Goal: Task Accomplishment & Management: Manage account settings

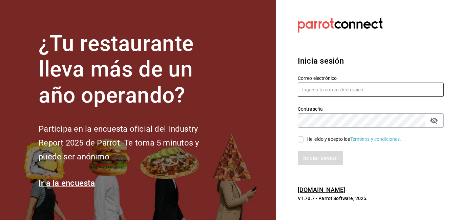
click at [322, 90] on input "text" at bounding box center [371, 90] width 146 height 14
type input "[EMAIL_ADDRESS][DOMAIN_NAME]"
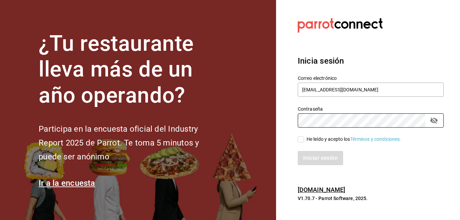
click at [301, 140] on input "He leído y acepto los Términos y condiciones." at bounding box center [301, 139] width 6 height 6
checkbox input "true"
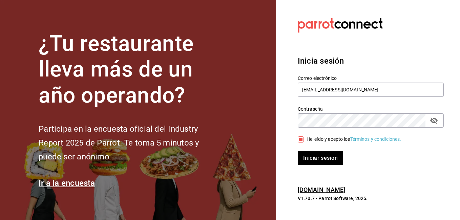
click at [433, 121] on icon "passwordField" at bounding box center [434, 120] width 8 height 8
click at [322, 158] on button "Iniciar sesión" at bounding box center [321, 158] width 46 height 14
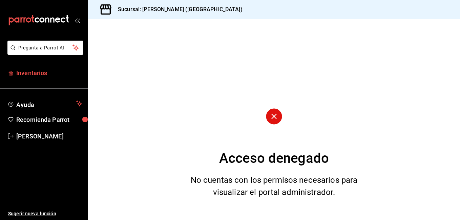
click at [37, 73] on span "Inventarios" at bounding box center [49, 72] width 66 height 9
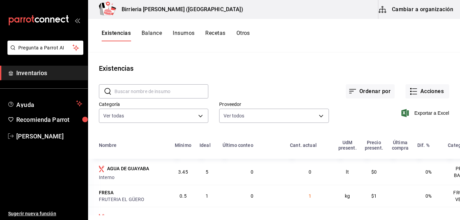
type input "2254250c-5399-423b-af7e-6509119a0f4a,11e7c5c0-45d1-4856-b451-917fe78f5ed9,f2dad…"
click at [418, 85] on button "Acciones" at bounding box center [427, 91] width 44 height 14
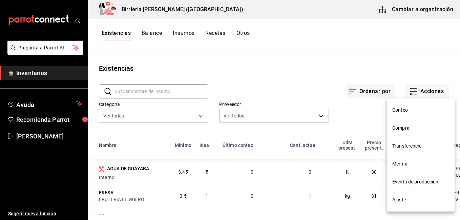
click at [412, 129] on span "Compra" at bounding box center [420, 128] width 57 height 7
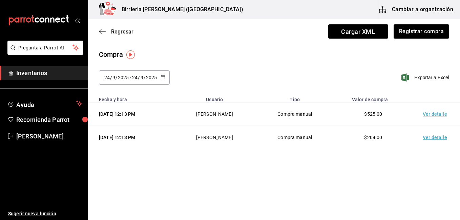
click at [282, 176] on main "Regresar Cargar XML Registrar compra Compra 2025-09-24 24 / 9 / 2025 - 2025-09-…" at bounding box center [274, 100] width 372 height 163
click at [231, 55] on div "Compra" at bounding box center [274, 54] width 350 height 10
click at [114, 31] on span "Regresar" at bounding box center [122, 31] width 22 height 6
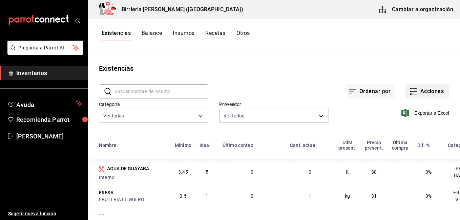
click at [412, 93] on button "Acciones" at bounding box center [427, 91] width 44 height 14
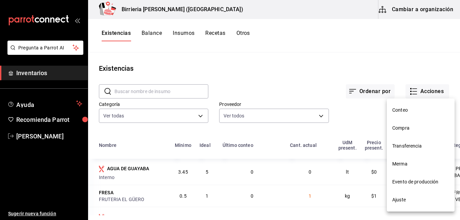
click at [413, 175] on li "Evento de producción" at bounding box center [421, 182] width 68 height 18
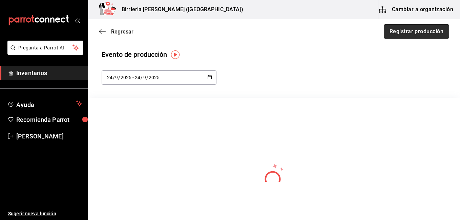
click at [400, 29] on button "Registrar producción" at bounding box center [416, 31] width 65 height 14
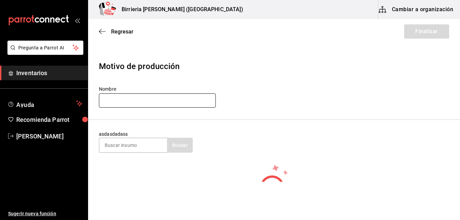
click at [123, 102] on input "text" at bounding box center [157, 100] width 117 height 14
type input "Aaron Gilberto Mendoza"
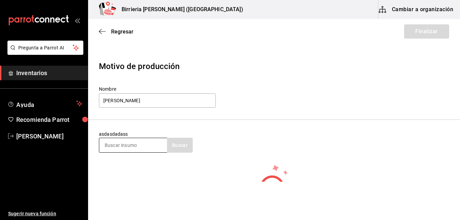
click at [130, 152] on input at bounding box center [133, 145] width 68 height 14
type input "s"
type input "SALSA"
click at [183, 145] on button "Buscar" at bounding box center [180, 145] width 26 height 15
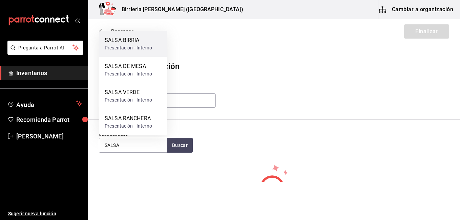
click at [129, 43] on div "SALSA BIRRIA" at bounding box center [128, 40] width 47 height 8
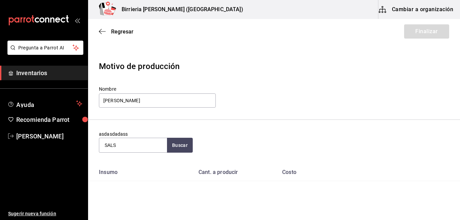
type input "SALSA"
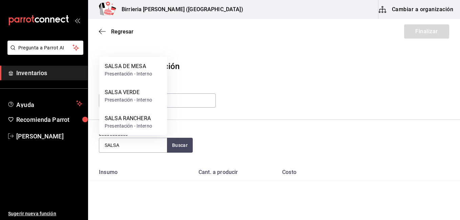
drag, startPoint x: 141, startPoint y: 117, endPoint x: 140, endPoint y: 121, distance: 4.2
click at [140, 121] on div "SALSA RANCHERA" at bounding box center [128, 118] width 47 height 8
click at [140, 121] on section "asdasdadass SALSA Buscar" at bounding box center [274, 142] width 372 height 44
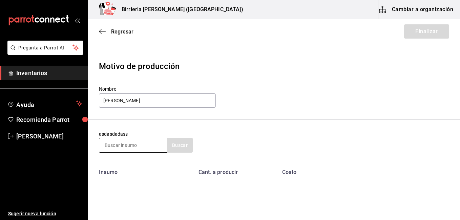
click at [132, 150] on input at bounding box center [133, 145] width 68 height 14
type input "FRIJOL"
click at [173, 146] on button "Buscar" at bounding box center [180, 145] width 26 height 15
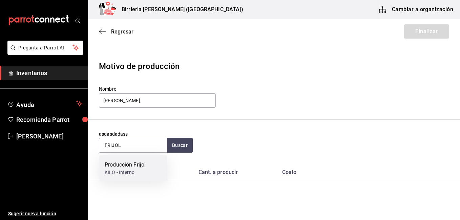
click at [145, 163] on div "Producción Frijol" at bounding box center [125, 165] width 41 height 8
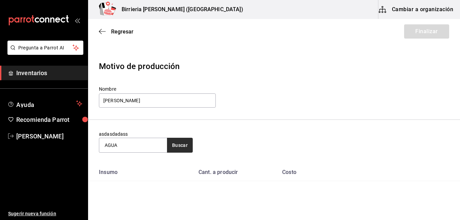
type input "AGUA"
click at [183, 146] on button "Buscar" at bounding box center [180, 145] width 26 height 15
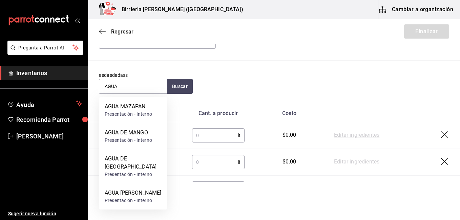
scroll to position [58, 0]
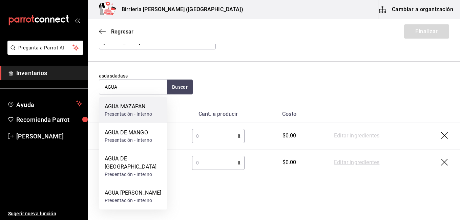
click at [134, 112] on div "Presentación - Interno" at bounding box center [128, 114] width 47 height 7
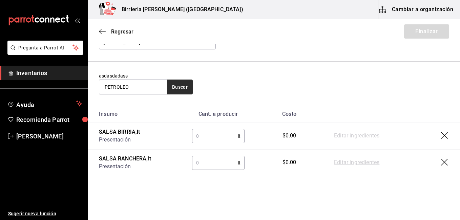
type input "PETROLEO"
click at [181, 86] on button "Buscar" at bounding box center [180, 87] width 26 height 15
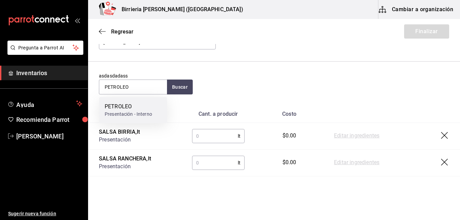
click at [128, 106] on div "PETROLEO" at bounding box center [128, 107] width 47 height 8
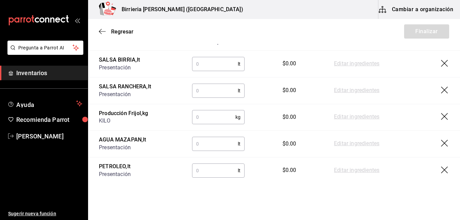
scroll to position [131, 0]
click at [218, 62] on input "text" at bounding box center [215, 64] width 46 height 14
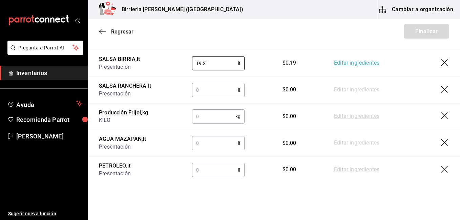
type input "19.21"
click at [213, 87] on input "text" at bounding box center [215, 90] width 46 height 14
type input "7.82"
click at [206, 118] on input "text" at bounding box center [213, 117] width 43 height 14
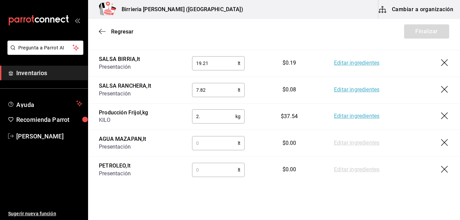
type input "2"
type input "12.64"
click at [208, 143] on input "text" at bounding box center [215, 143] width 46 height 14
type input "4"
click at [200, 167] on input "text" at bounding box center [215, 170] width 46 height 14
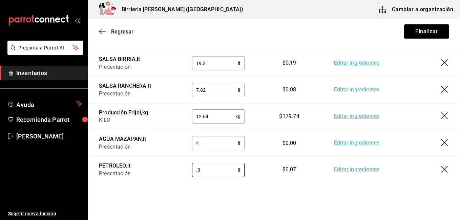
type input "."
click at [212, 182] on html "Pregunta a Parrot AI Inventarios Ayuda Recomienda Parrot Ivan Lujan Sugerir nue…" at bounding box center [230, 91] width 460 height 182
click at [208, 170] on input "0.60" at bounding box center [215, 170] width 46 height 14
type input "0"
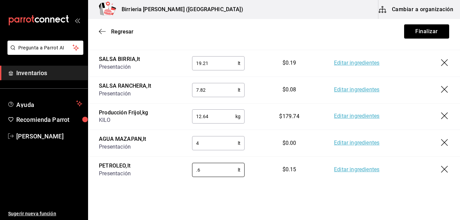
type input "."
type input "0"
click at [350, 168] on link "Editar ingredientes" at bounding box center [356, 170] width 45 height 8
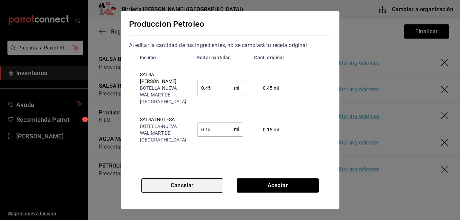
click at [183, 183] on button "Cancelar" at bounding box center [182, 185] width 82 height 14
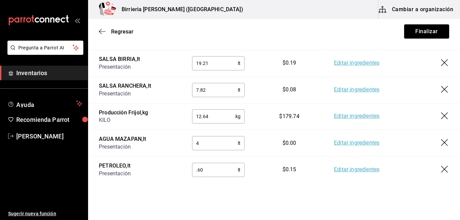
click at [211, 171] on input ".60" at bounding box center [215, 170] width 46 height 14
type input "."
type input "5"
type input "."
click at [358, 170] on link "Editar ingredientes" at bounding box center [356, 170] width 45 height 8
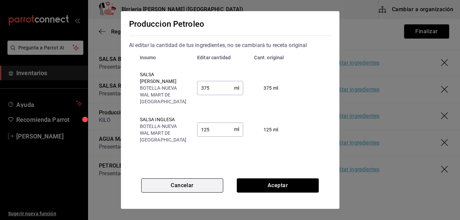
click at [194, 178] on button "Cancelar" at bounding box center [182, 185] width 82 height 14
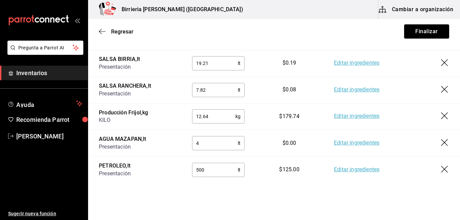
click at [204, 173] on input "500" at bounding box center [215, 170] width 46 height 14
type input "5"
type input "1"
click at [350, 167] on link "Editar ingredientes" at bounding box center [356, 170] width 45 height 8
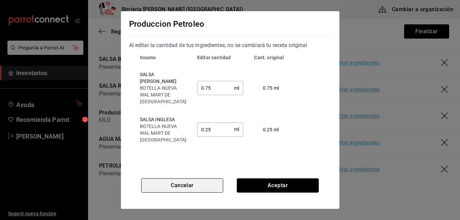
click at [183, 189] on button "Cancelar" at bounding box center [182, 185] width 82 height 14
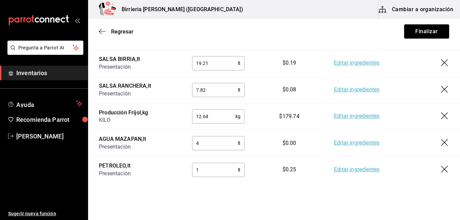
click at [211, 173] on input "1" at bounding box center [215, 170] width 46 height 14
click at [340, 169] on link "Editar ingredientes" at bounding box center [356, 170] width 45 height 8
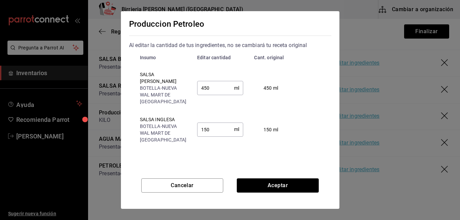
click at [213, 92] on input "450" at bounding box center [215, 88] width 37 height 14
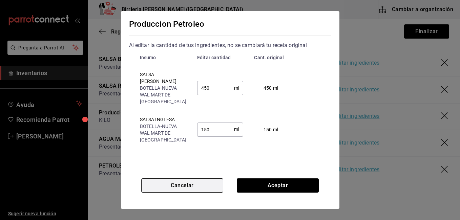
click at [172, 186] on button "Cancelar" at bounding box center [182, 185] width 82 height 14
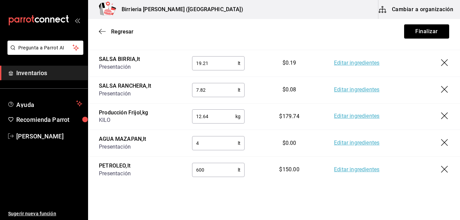
click at [225, 173] on input "600" at bounding box center [215, 170] width 46 height 14
type input "6"
type input "4"
click at [223, 182] on html "Pregunta a Parrot AI Inventarios Ayuda Recomienda Parrot Ivan Lujan Sugerir nue…" at bounding box center [230, 91] width 460 height 182
click at [359, 142] on link "Editar ingredientes" at bounding box center [356, 143] width 45 height 8
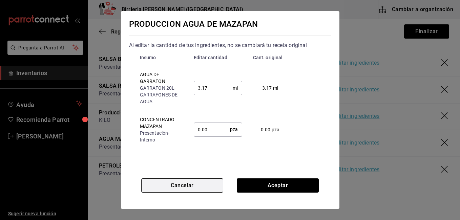
click at [199, 185] on button "Cancelar" at bounding box center [182, 185] width 82 height 14
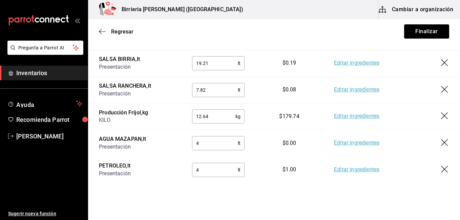
click at [211, 169] on input "4" at bounding box center [215, 170] width 46 height 14
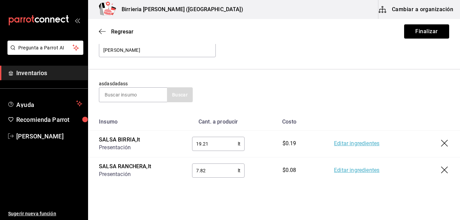
scroll to position [58, 0]
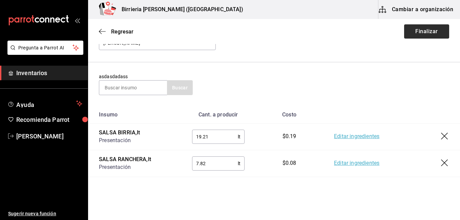
type input "0.60"
click at [414, 28] on button "Finalizar" at bounding box center [426, 31] width 45 height 14
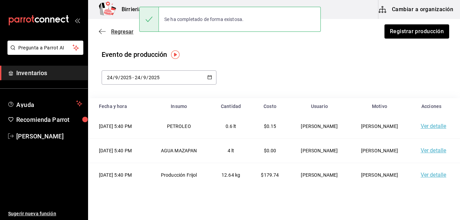
click at [116, 32] on span "Regresar" at bounding box center [122, 31] width 22 height 6
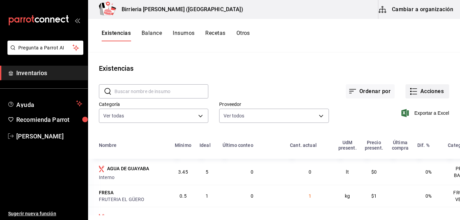
click at [419, 91] on button "Acciones" at bounding box center [427, 91] width 44 height 14
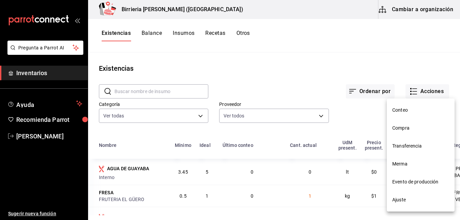
click at [400, 161] on span "Merma" at bounding box center [420, 163] width 57 height 7
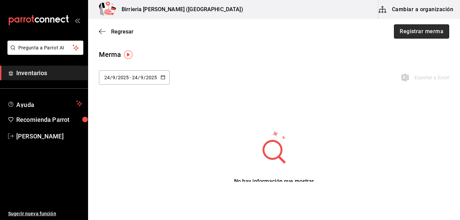
click at [414, 34] on button "Registrar merma" at bounding box center [421, 31] width 55 height 14
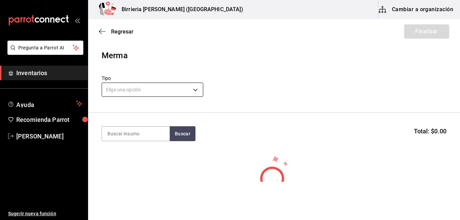
click at [188, 91] on body "Pregunta a Parrot AI Inventarios Ayuda Recomienda Parrot Ivan Lujan Sugerir nue…" at bounding box center [230, 91] width 460 height 182
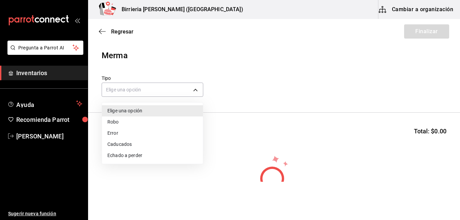
click at [233, 85] on div at bounding box center [230, 110] width 460 height 220
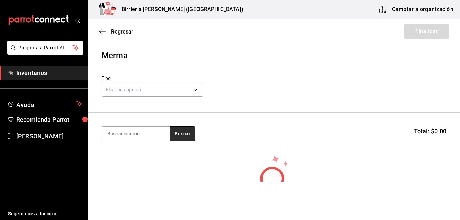
click at [186, 130] on button "Buscar" at bounding box center [183, 133] width 26 height 15
type input "TOMATE"
click at [179, 133] on button "Buscar" at bounding box center [183, 133] width 26 height 15
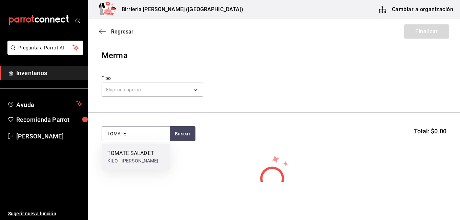
click at [156, 152] on div "TOMATE SALADET" at bounding box center [132, 153] width 51 height 8
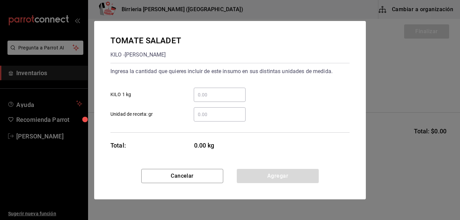
click at [207, 114] on input "​ Unidad de receta: gr" at bounding box center [220, 114] width 52 height 8
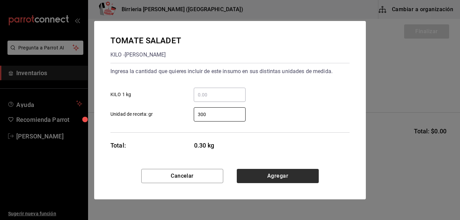
type input "300"
click at [282, 173] on button "Agregar" at bounding box center [278, 176] width 82 height 14
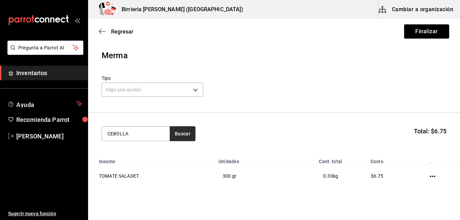
type input "CEBOLLA"
click at [181, 136] on button "Buscar" at bounding box center [183, 133] width 26 height 15
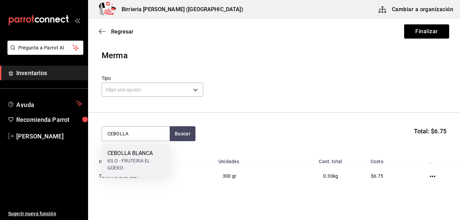
click at [141, 161] on div "KILO - FRUTERIA EL GÜERO" at bounding box center [135, 164] width 57 height 14
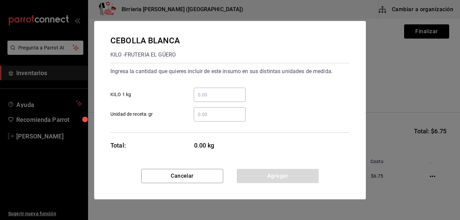
click at [214, 112] on input "​ Unidad de receta: gr" at bounding box center [220, 114] width 52 height 8
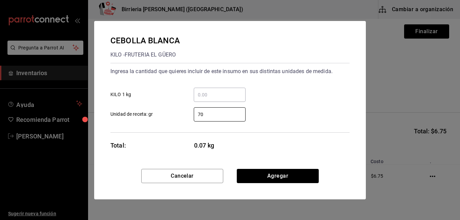
type input "70"
click at [280, 100] on div "​ KILO 1 kg" at bounding box center [227, 92] width 244 height 20
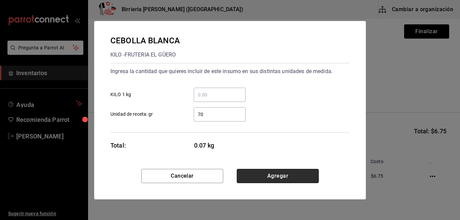
click at [282, 179] on button "Agregar" at bounding box center [278, 176] width 82 height 14
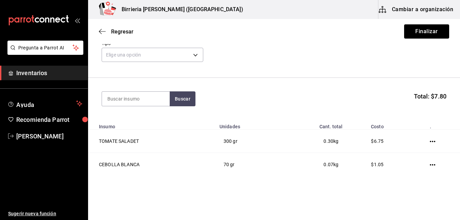
scroll to position [36, 0]
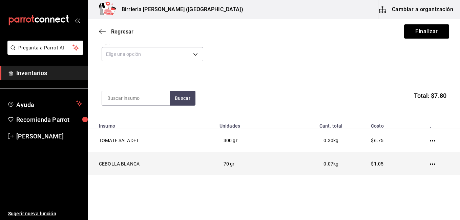
click at [430, 164] on icon "button" at bounding box center [432, 163] width 5 height 1
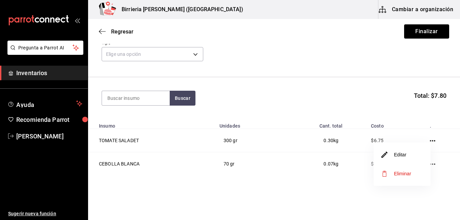
click at [407, 156] on li "Editar" at bounding box center [401, 154] width 57 height 19
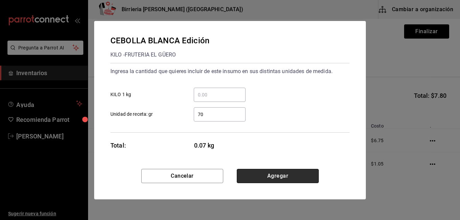
click at [312, 178] on button "Agregar" at bounding box center [278, 176] width 82 height 14
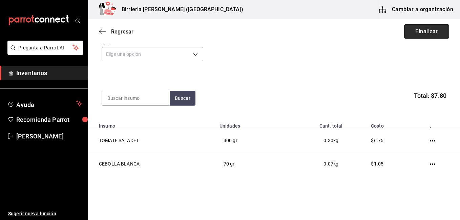
click at [419, 31] on button "Finalizar" at bounding box center [426, 31] width 45 height 14
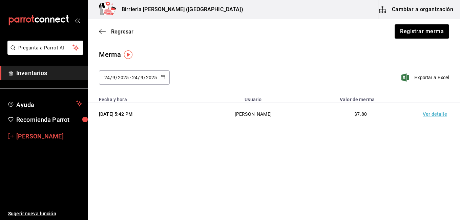
click at [26, 133] on span "Ivan Lujan" at bounding box center [49, 136] width 66 height 9
